Goal: Check status: Check status

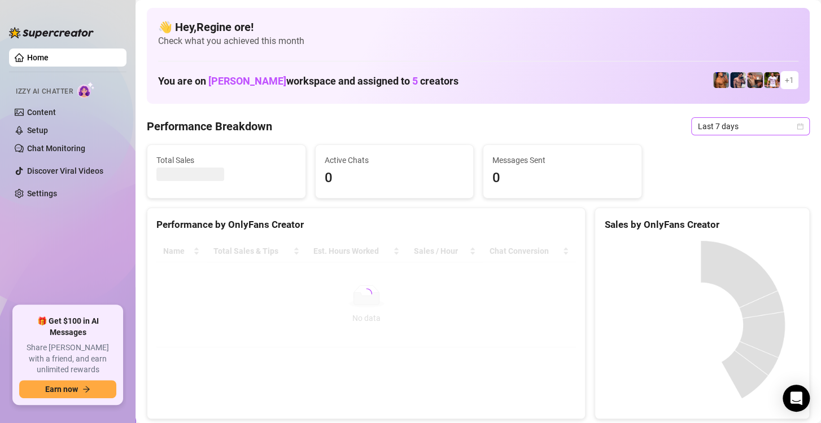
click at [707, 125] on span "Last 7 days" at bounding box center [750, 126] width 105 height 17
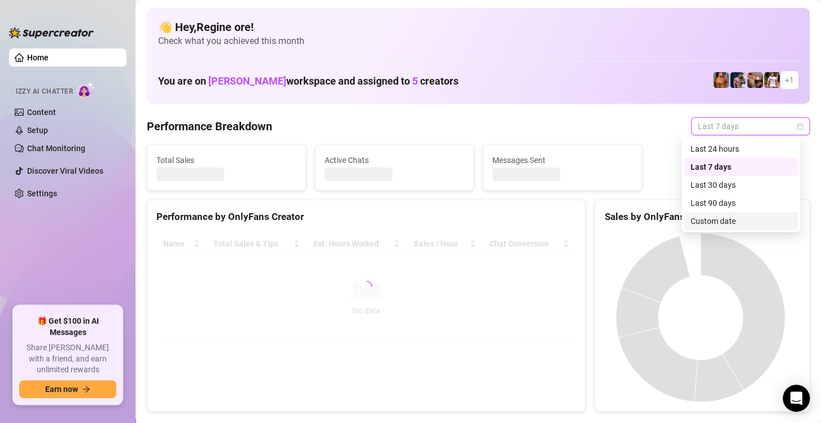
click at [717, 224] on div "Custom date" at bounding box center [740, 221] width 100 height 12
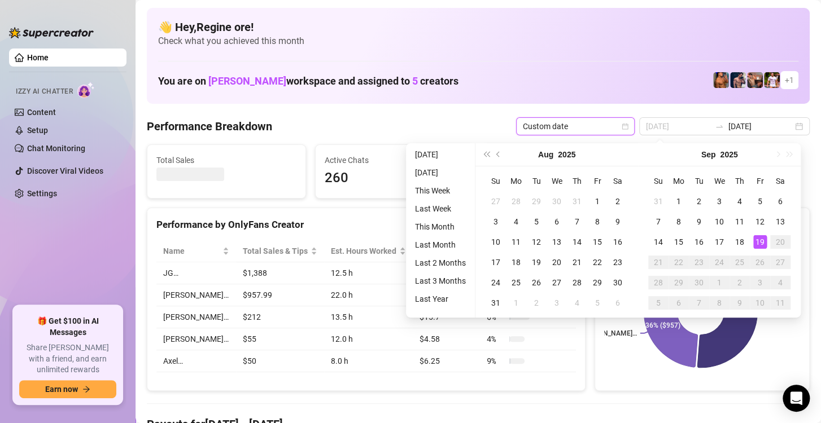
click at [761, 239] on div "19" at bounding box center [760, 242] width 14 height 14
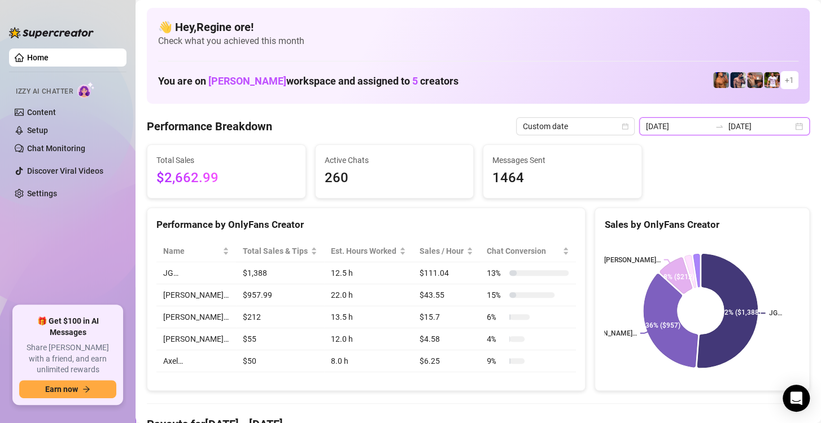
click at [676, 125] on input "[DATE]" at bounding box center [678, 126] width 64 height 12
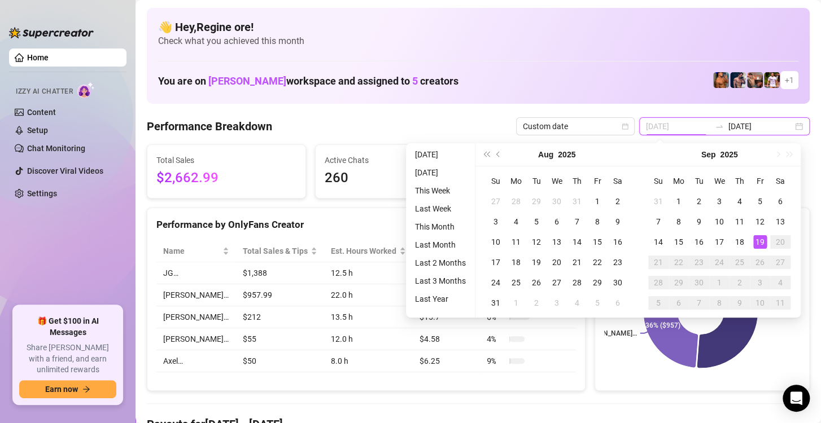
type input "[DATE]"
click at [757, 243] on div "19" at bounding box center [760, 242] width 14 height 14
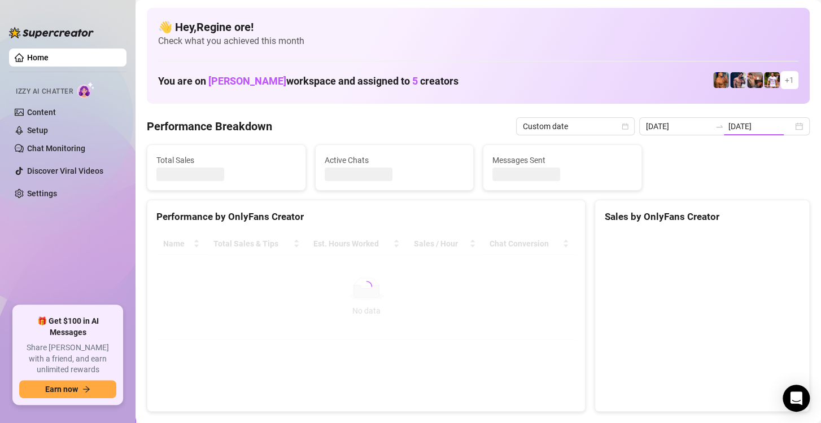
type input "[DATE]"
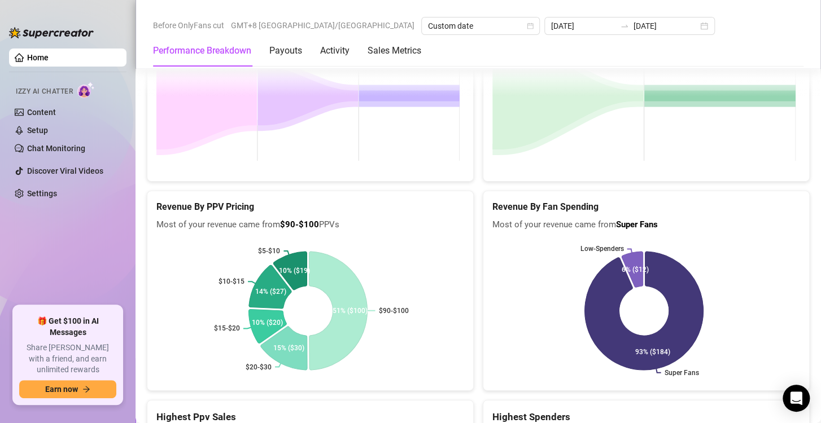
scroll to position [1827, 0]
